Goal: Browse casually: Explore the website without a specific task or goal

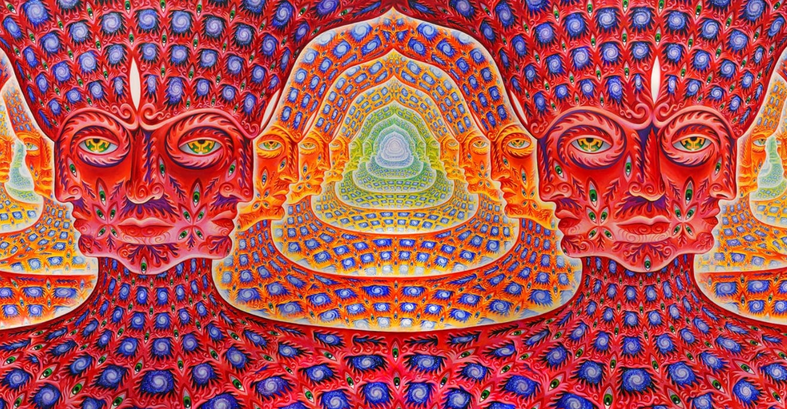
scroll to position [44, 0]
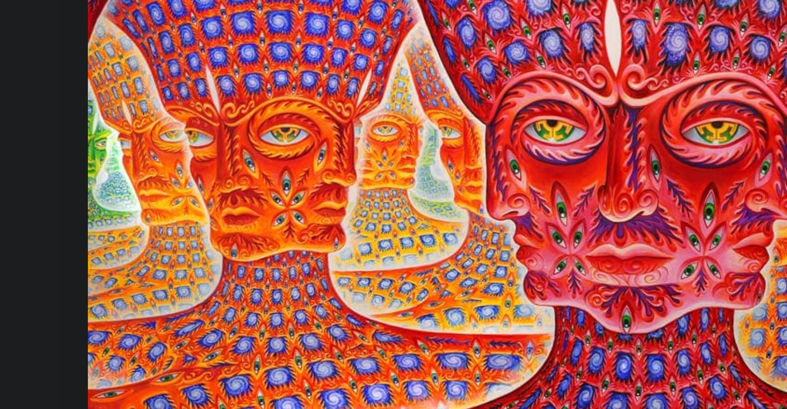
click at [304, 251] on img "25 / 31" at bounding box center [505, 218] width 651 height 328
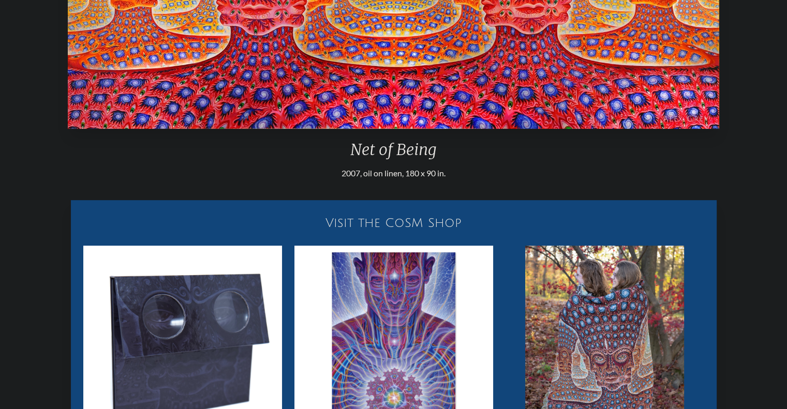
scroll to position [501, 0]
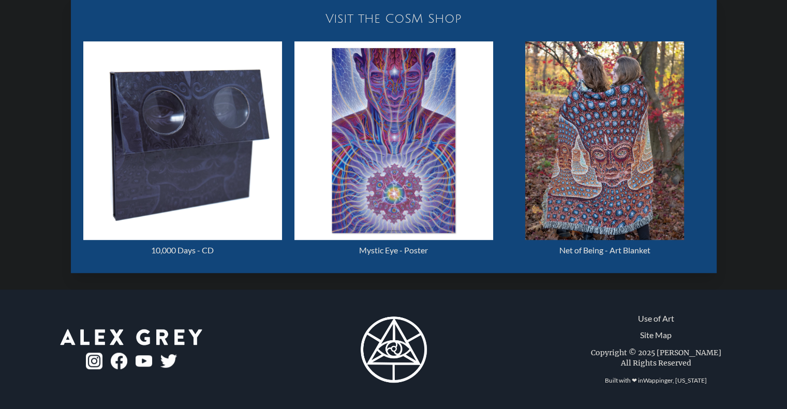
click at [154, 334] on img at bounding box center [132, 338] width 142 height 16
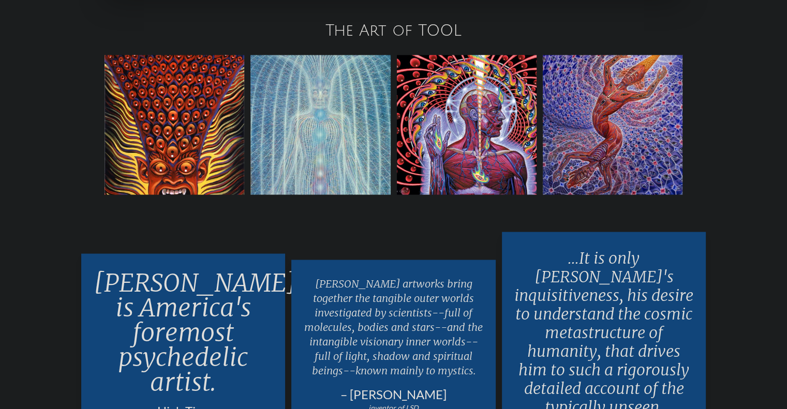
scroll to position [1929, 0]
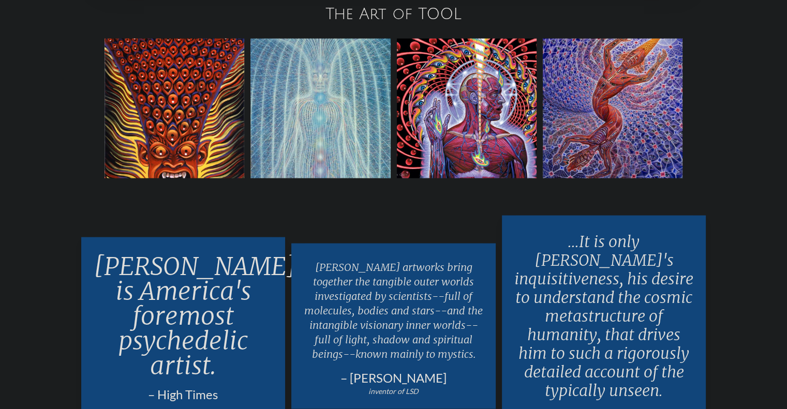
click at [470, 116] on img at bounding box center [467, 108] width 140 height 140
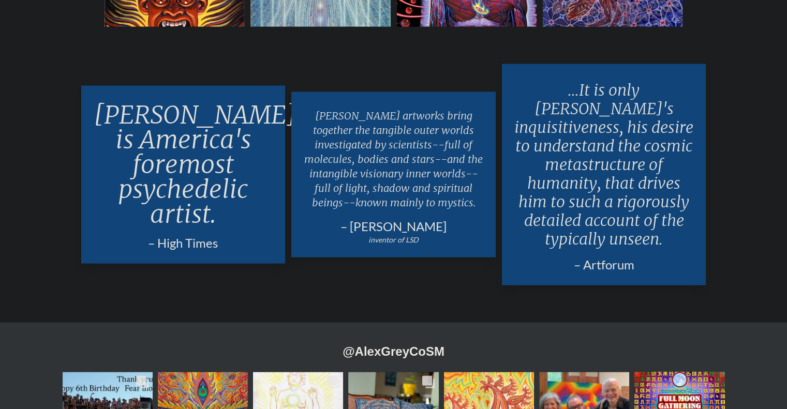
scroll to position [2051, 0]
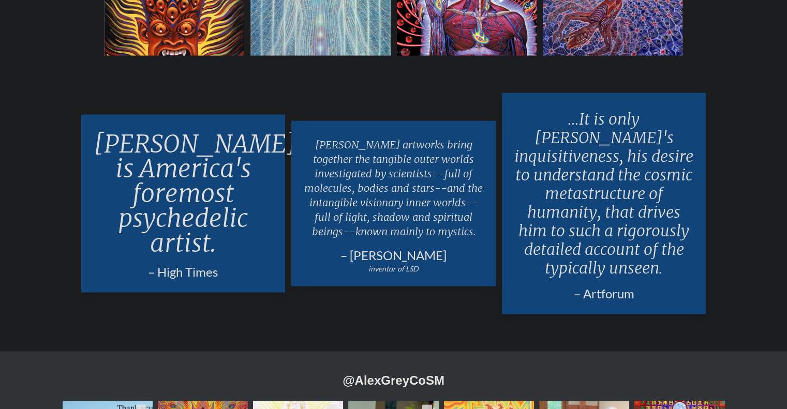
click at [125, 157] on p "Alex Grey is America's foremost psychedelic artist." at bounding box center [184, 193] width 180 height 132
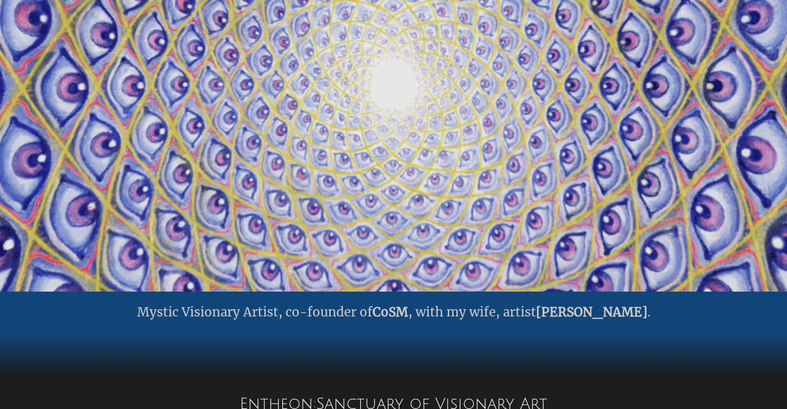
scroll to position [0, 0]
